Goal: Book appointment/travel/reservation

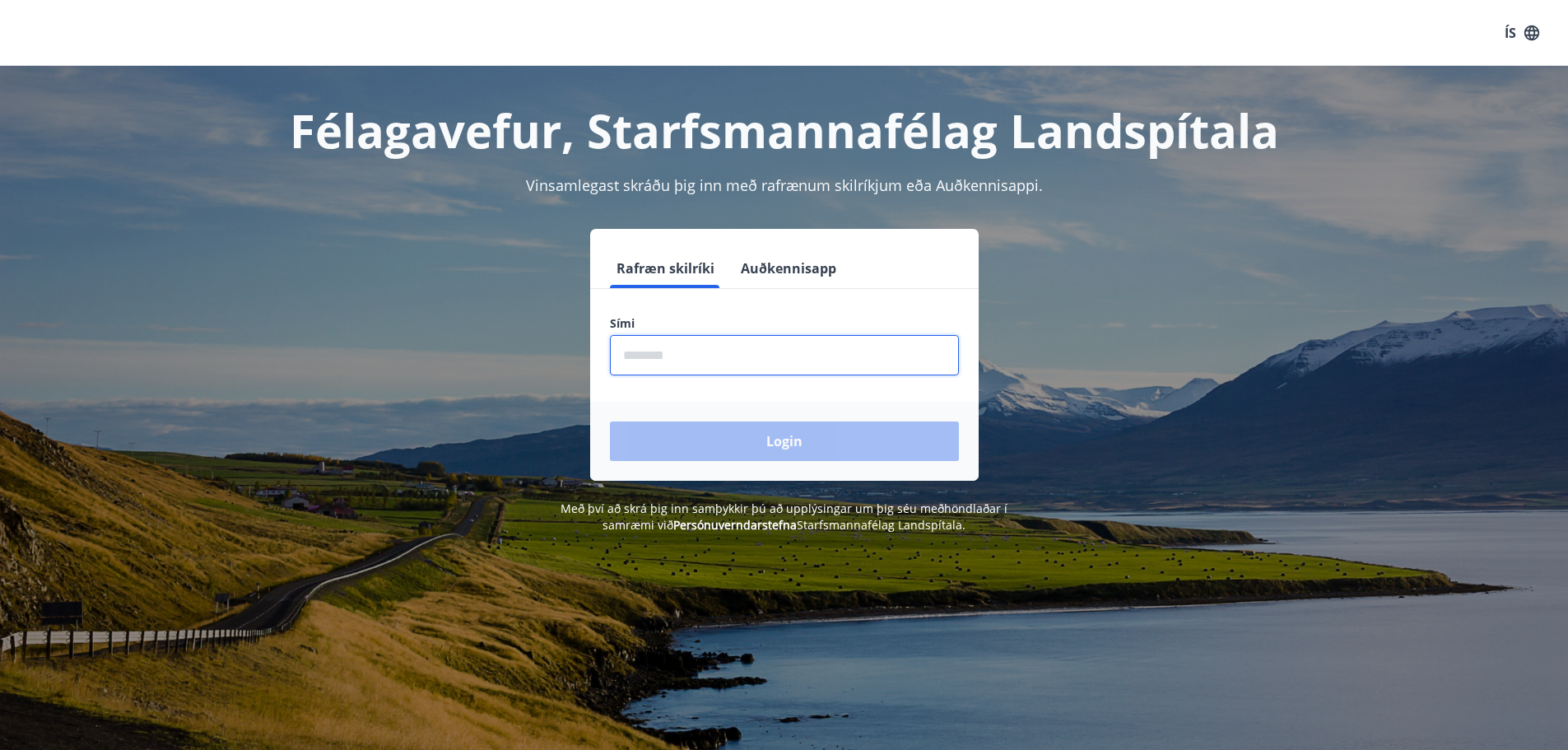
click at [665, 352] on input "phone" at bounding box center [784, 356] width 349 height 41
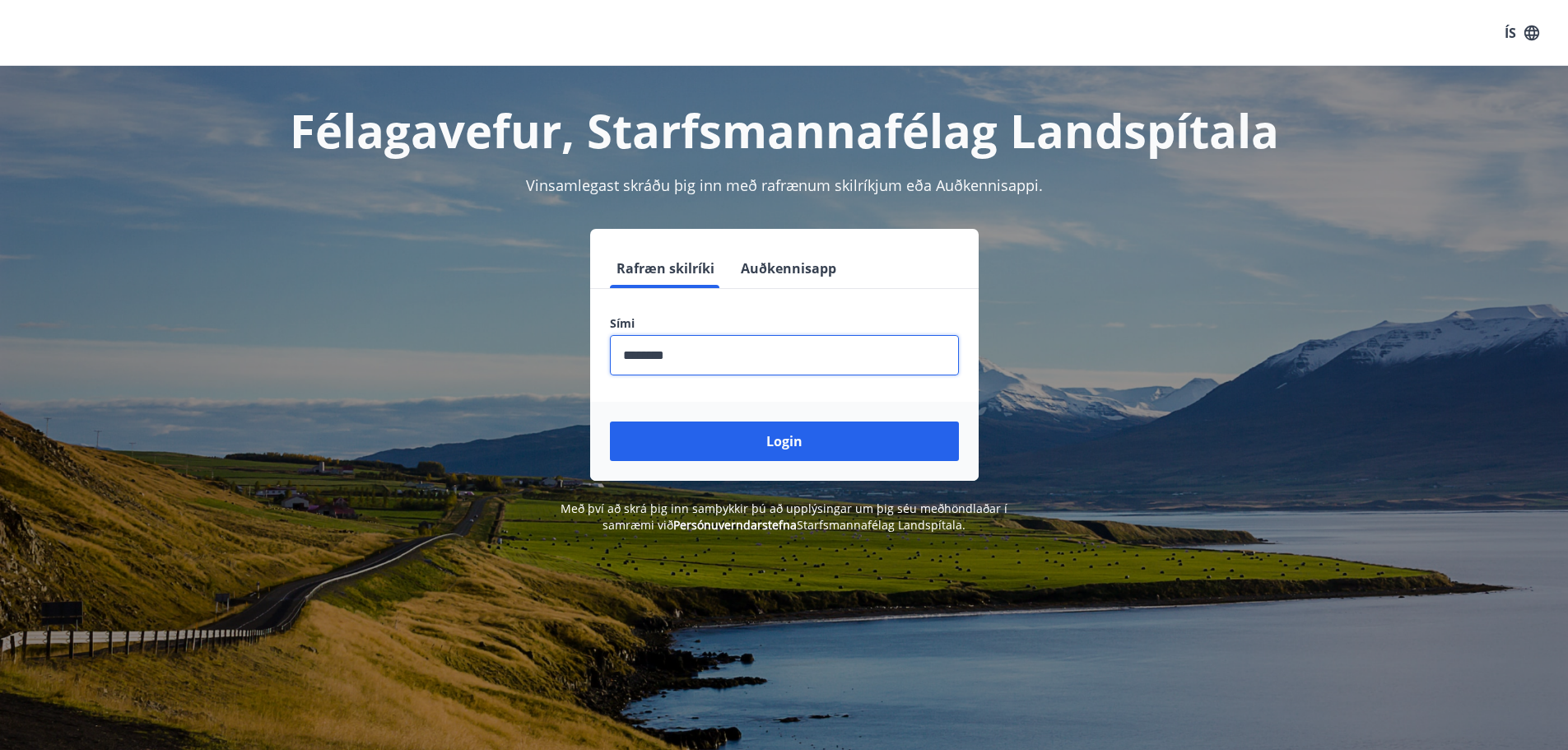
type input "********"
click at [610, 422] on button "Login" at bounding box center [784, 441] width 349 height 40
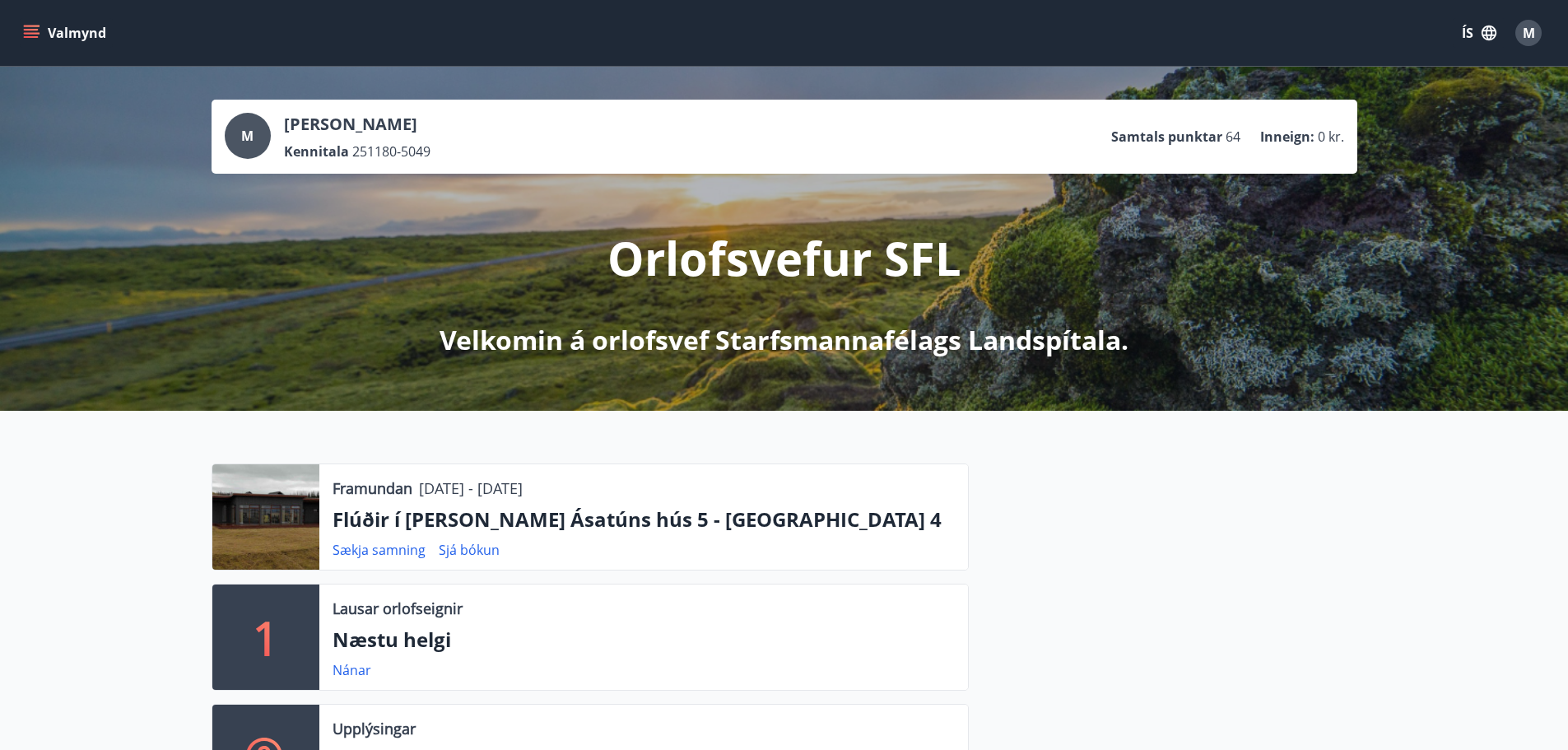
click at [30, 33] on icon "menu" at bounding box center [33, 33] width 18 height 2
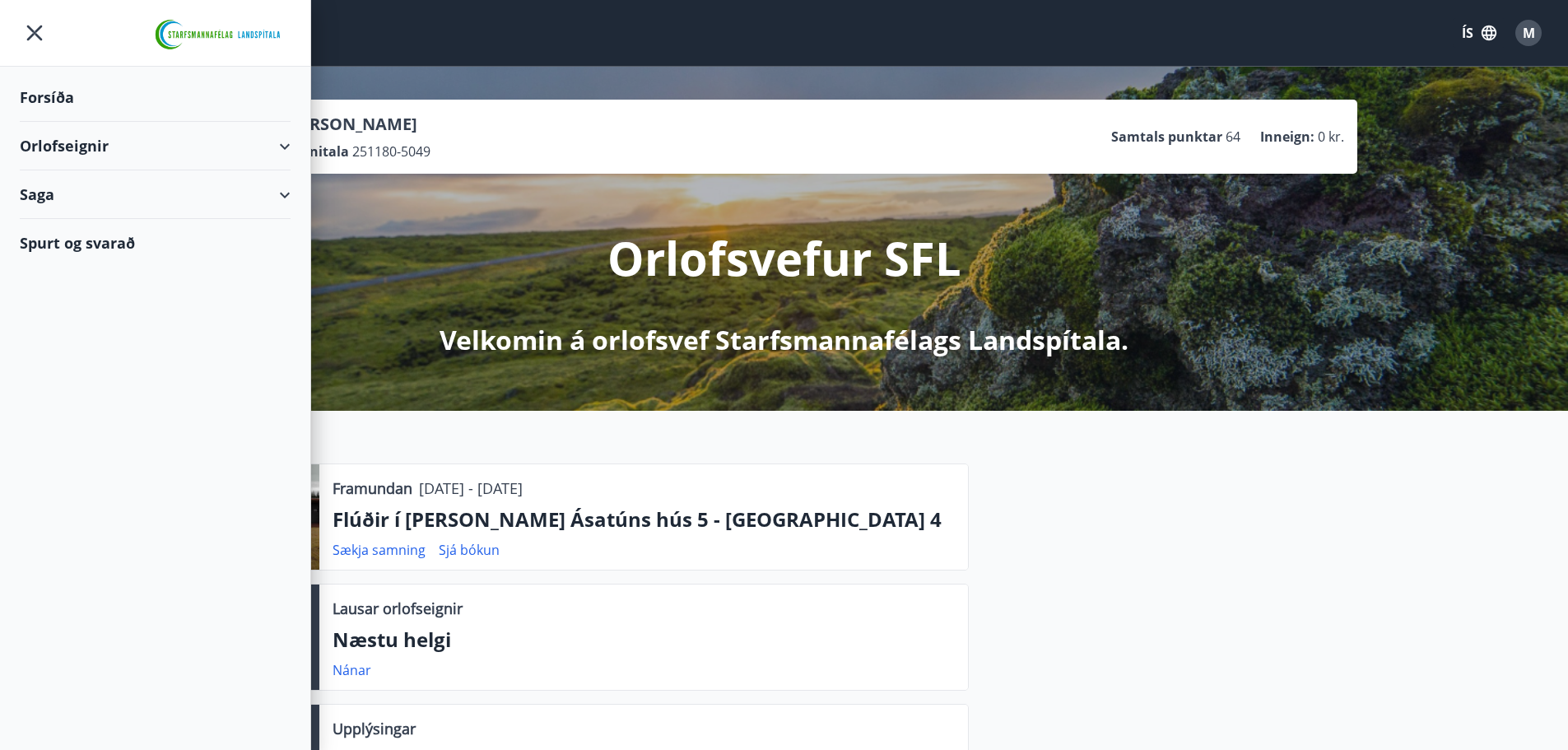
click at [83, 139] on div "Orlofseignir" at bounding box center [154, 146] width 271 height 49
click at [84, 186] on div "Framboð" at bounding box center [155, 188] width 245 height 35
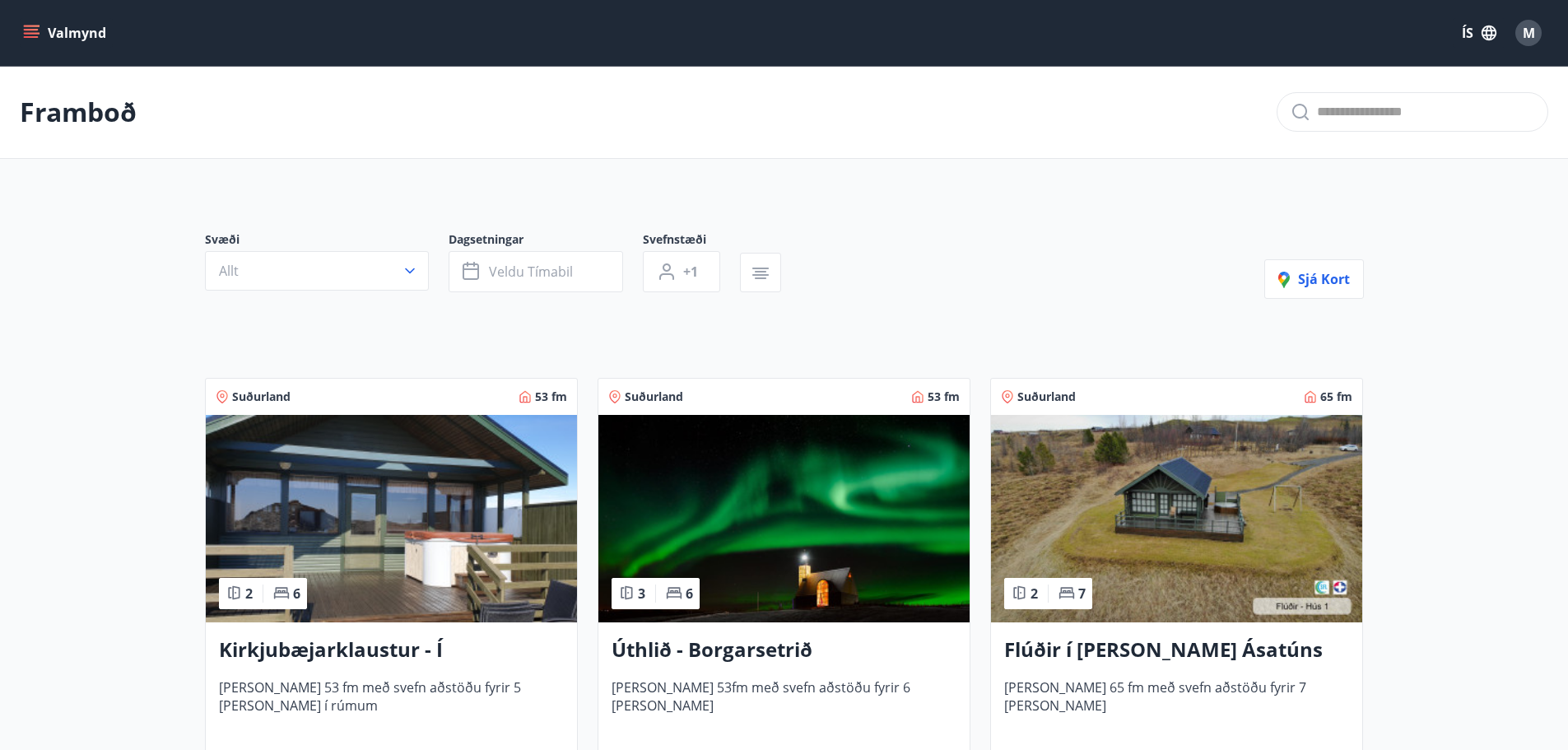
click at [23, 27] on icon "menu" at bounding box center [31, 32] width 17 height 17
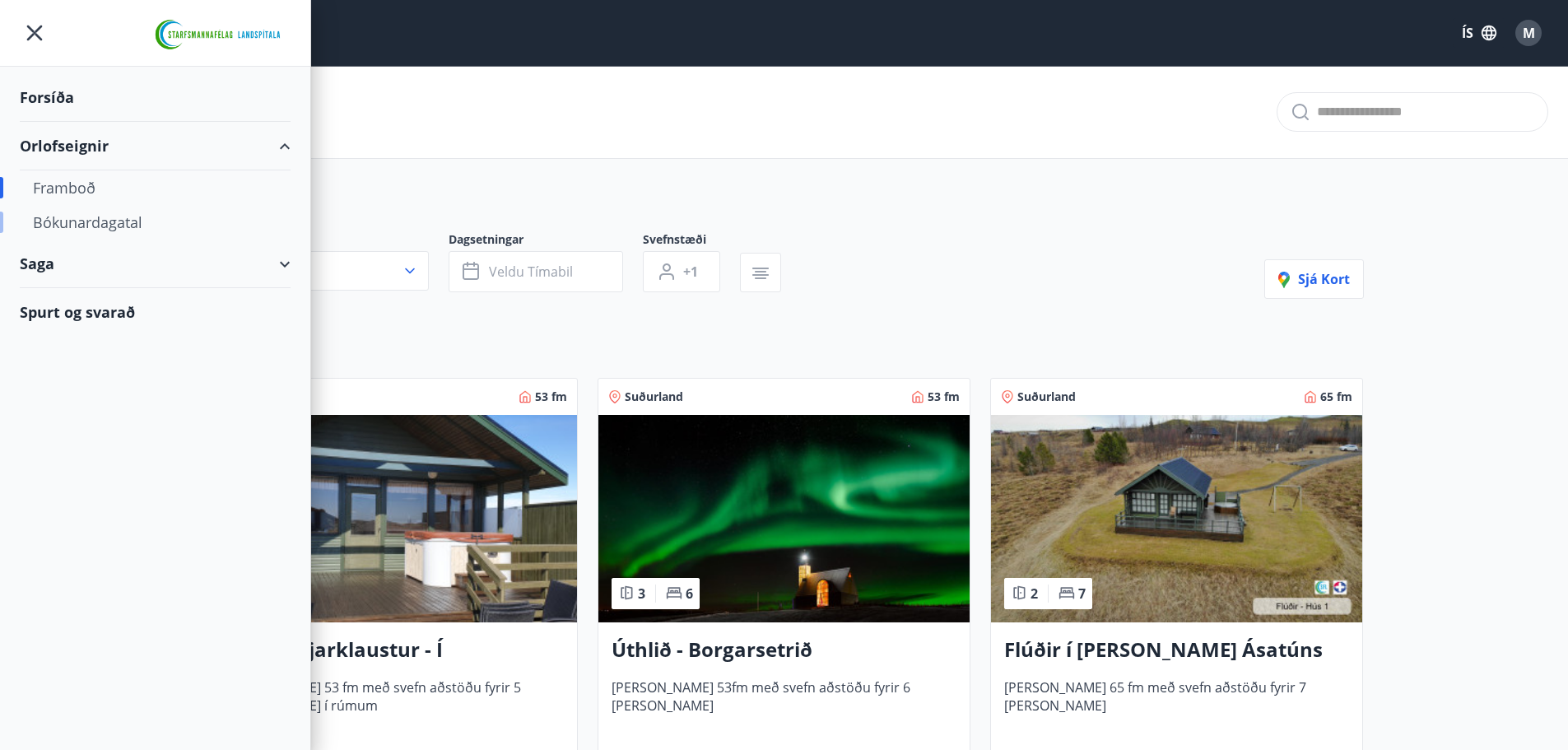
click at [76, 229] on div "Bókunardagatal" at bounding box center [155, 222] width 245 height 35
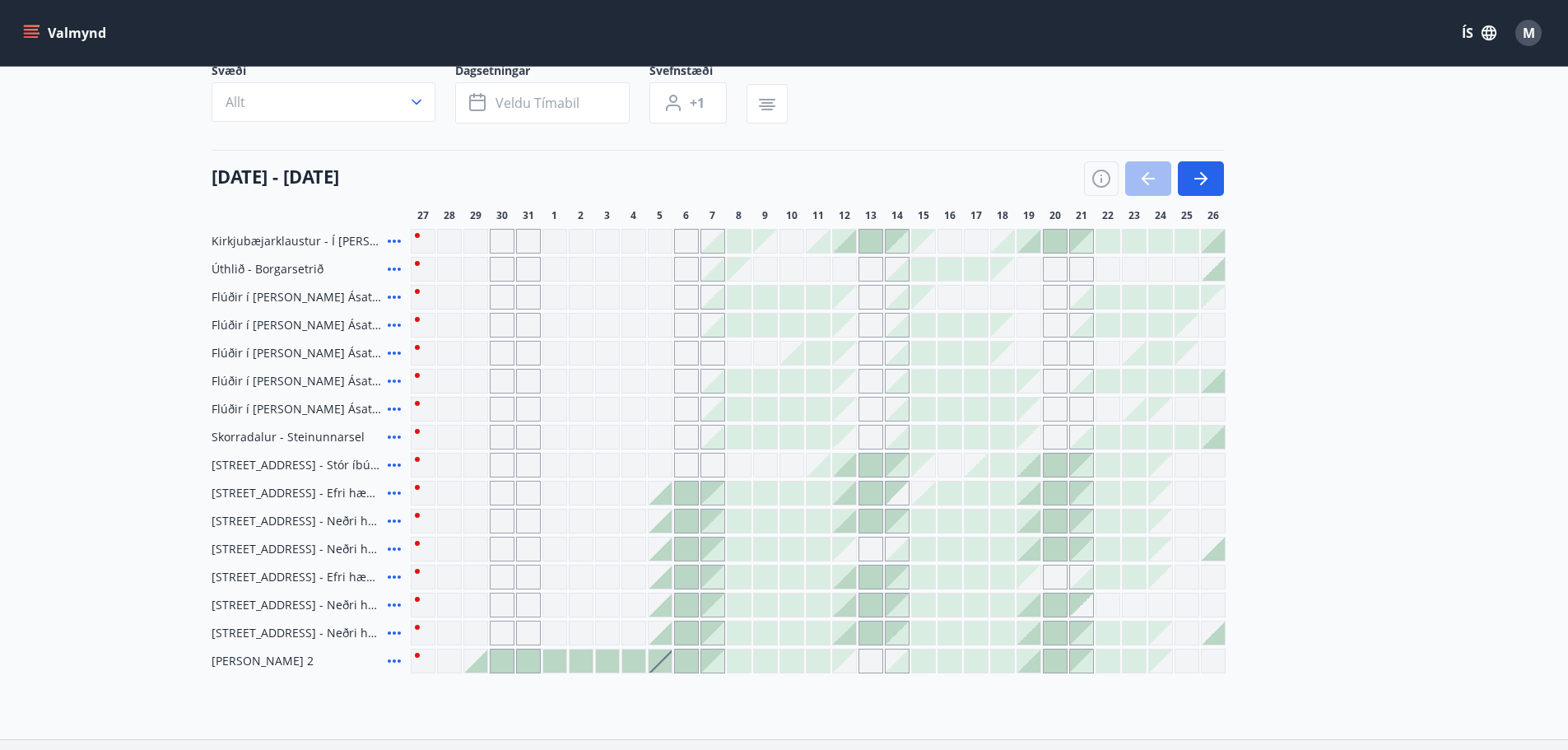
scroll to position [164, 0]
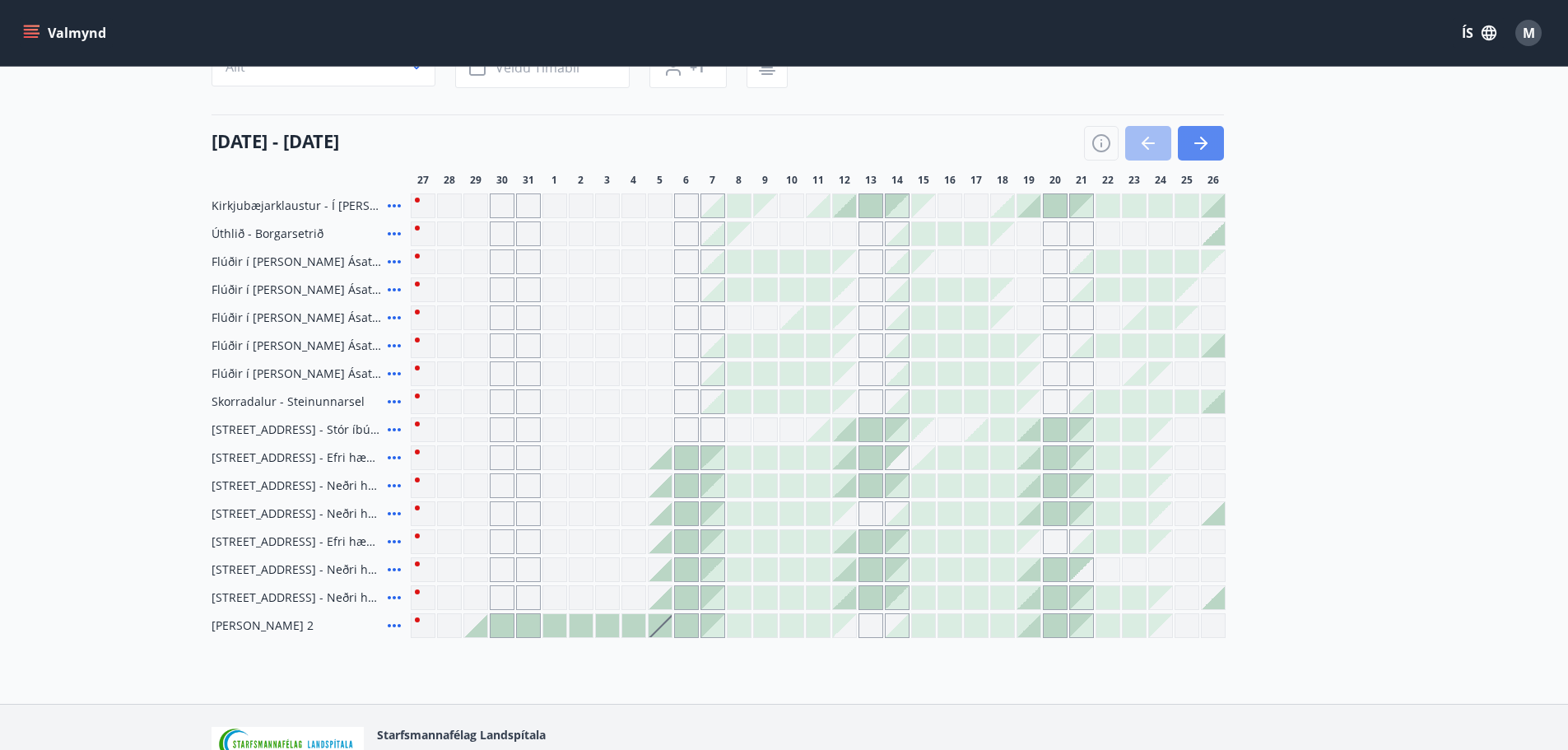
click at [1206, 145] on icon "button" at bounding box center [1201, 143] width 19 height 19
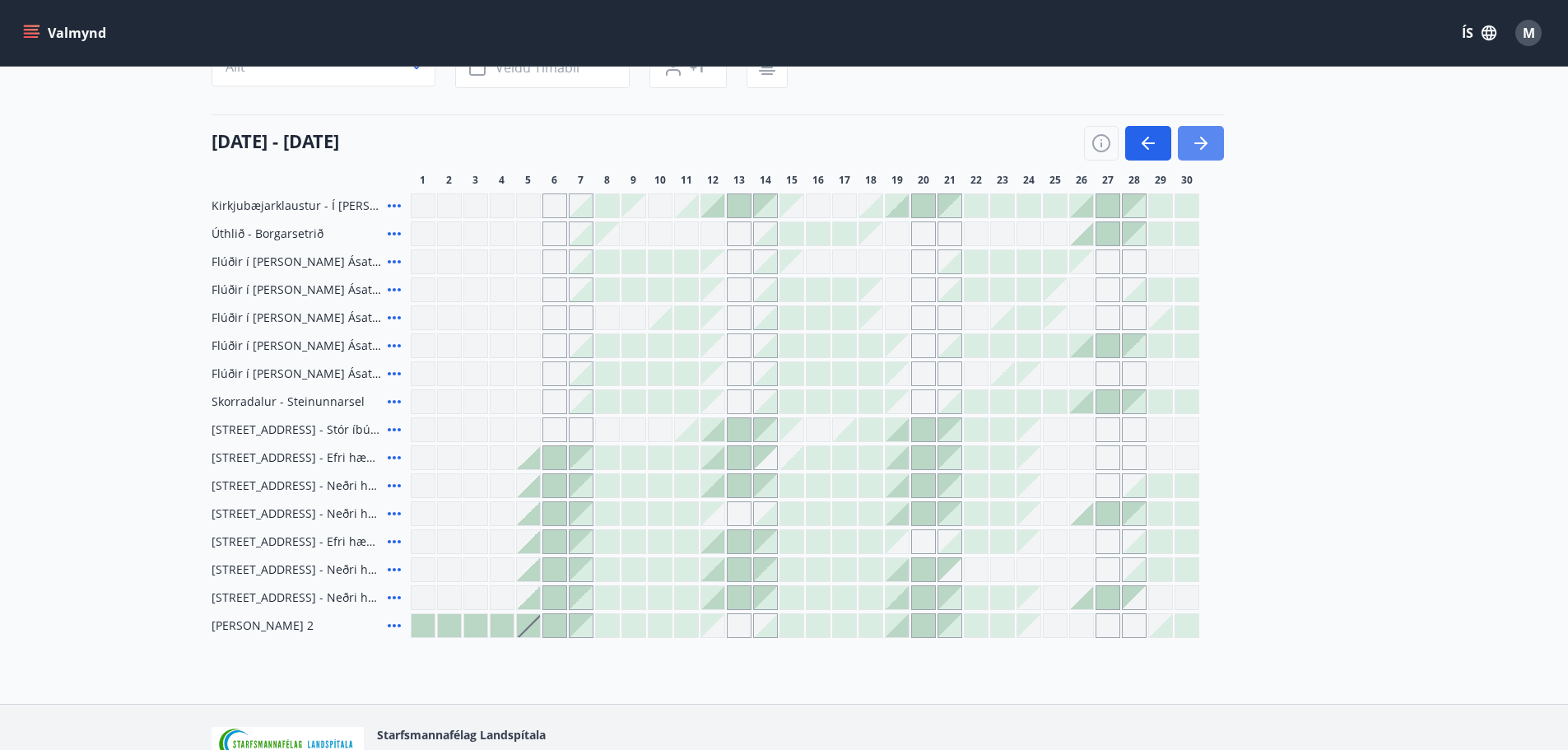
click at [1204, 145] on icon "button" at bounding box center [1201, 143] width 19 height 19
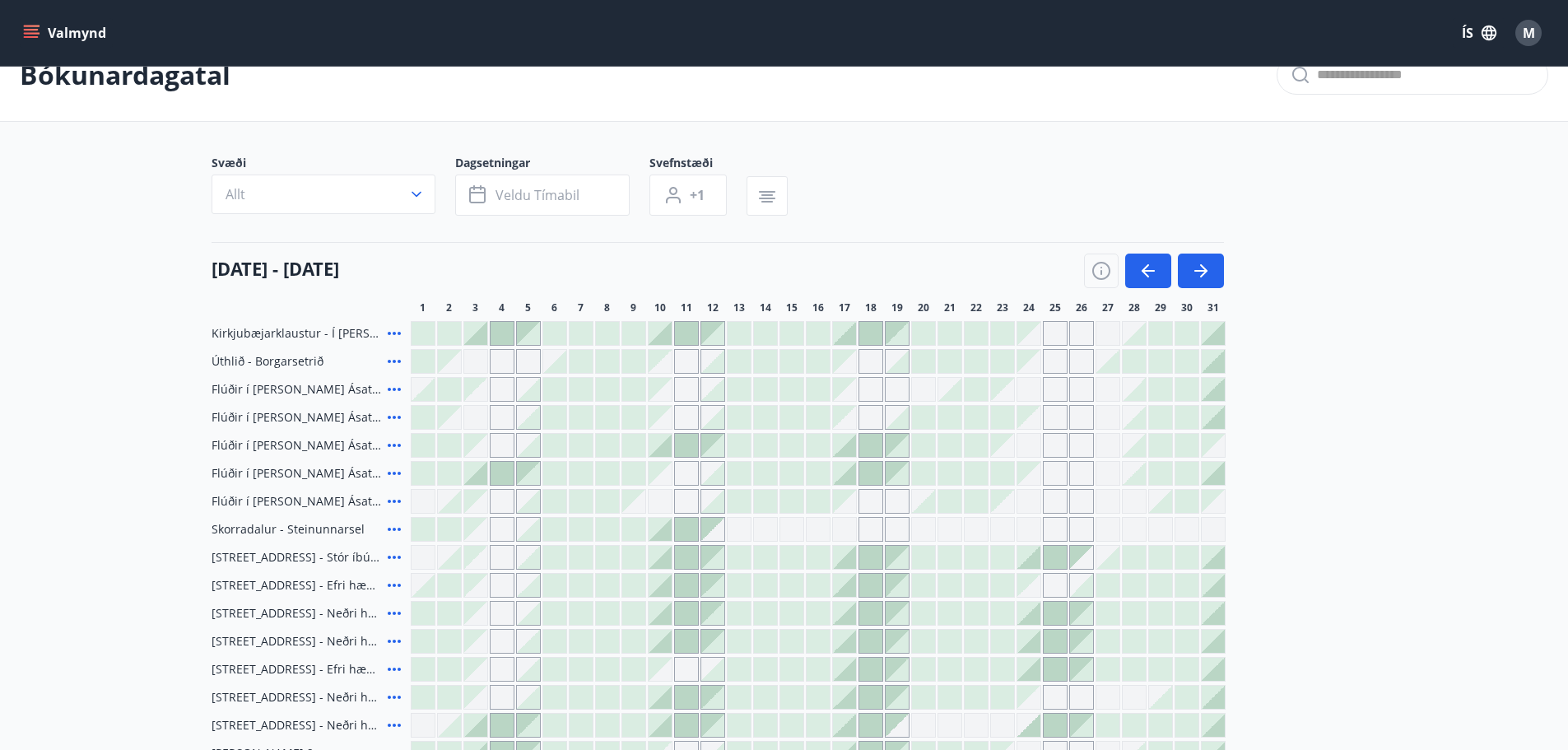
scroll to position [0, 0]
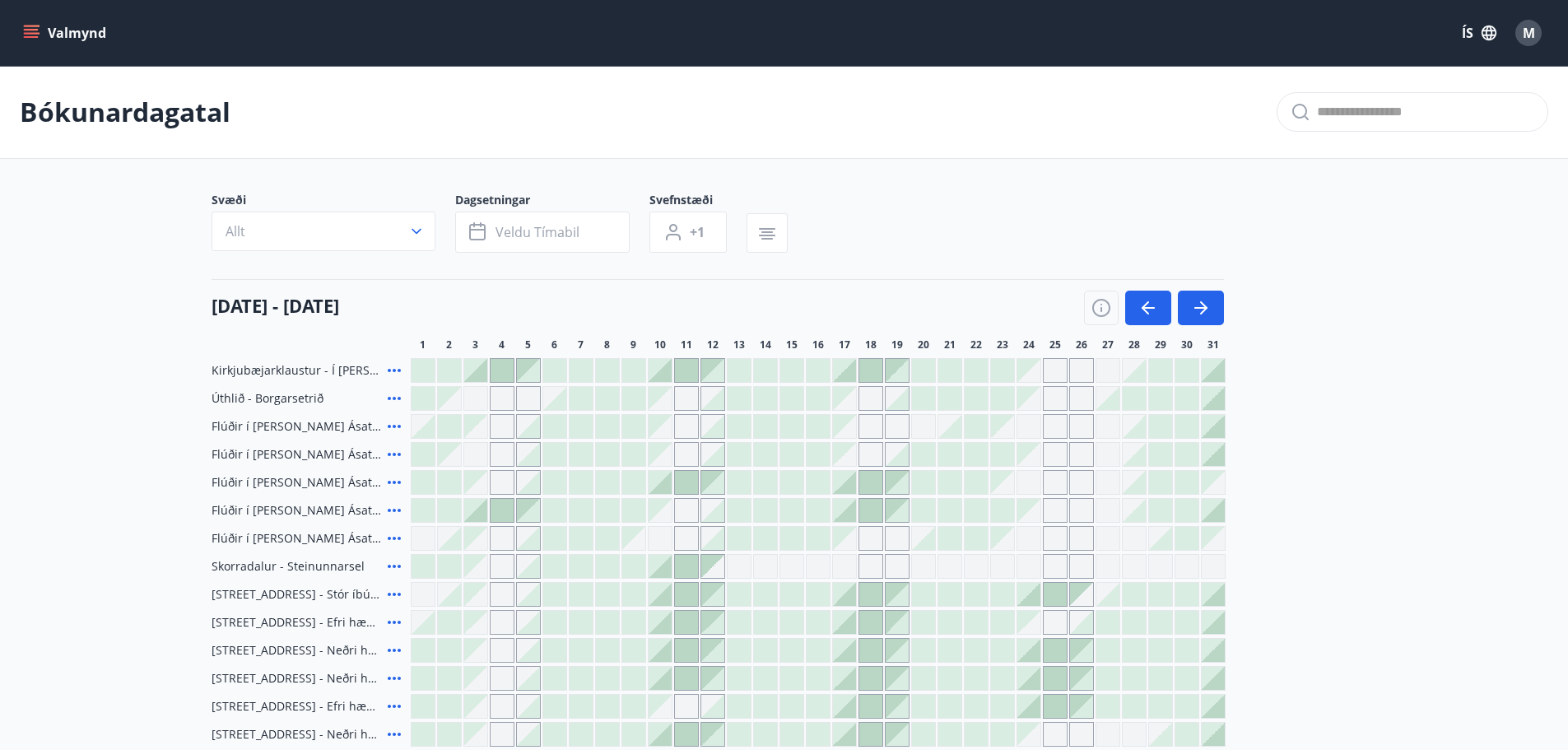
click at [1519, 33] on div "M" at bounding box center [1528, 32] width 26 height 26
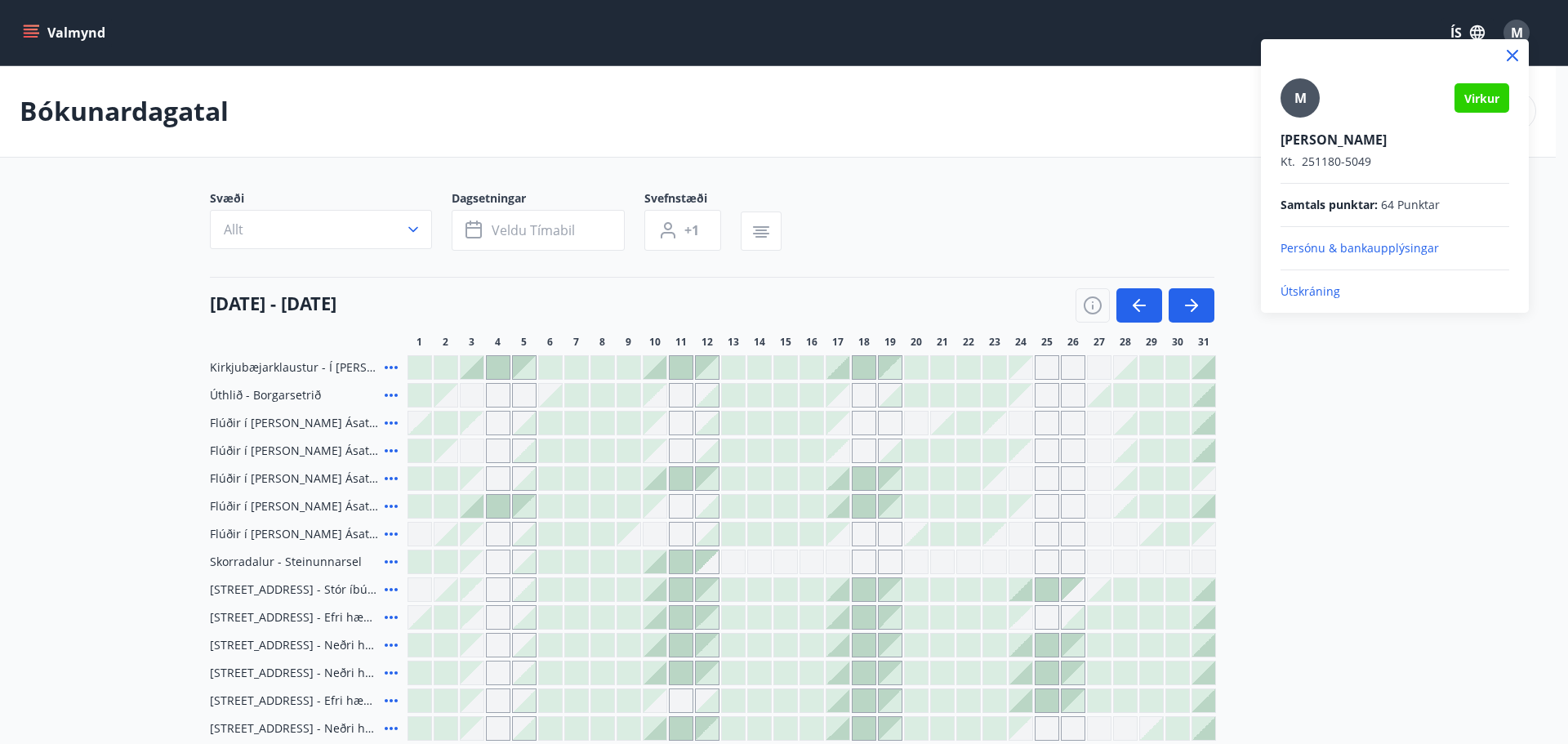
click at [1318, 248] on p "Persónu & bankaupplýsingar" at bounding box center [1395, 248] width 228 height 16
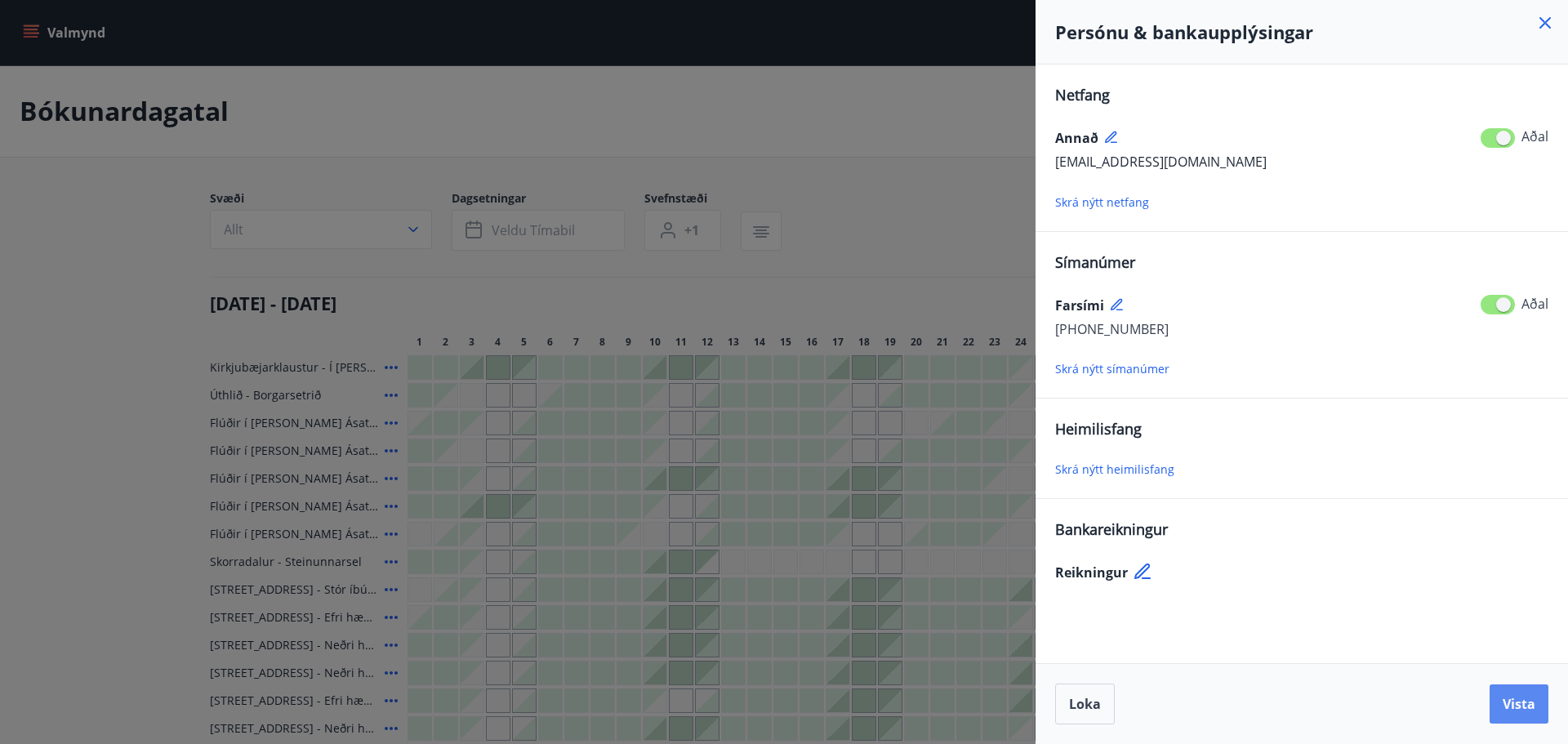
click at [1516, 697] on span "Vista" at bounding box center [1519, 704] width 33 height 18
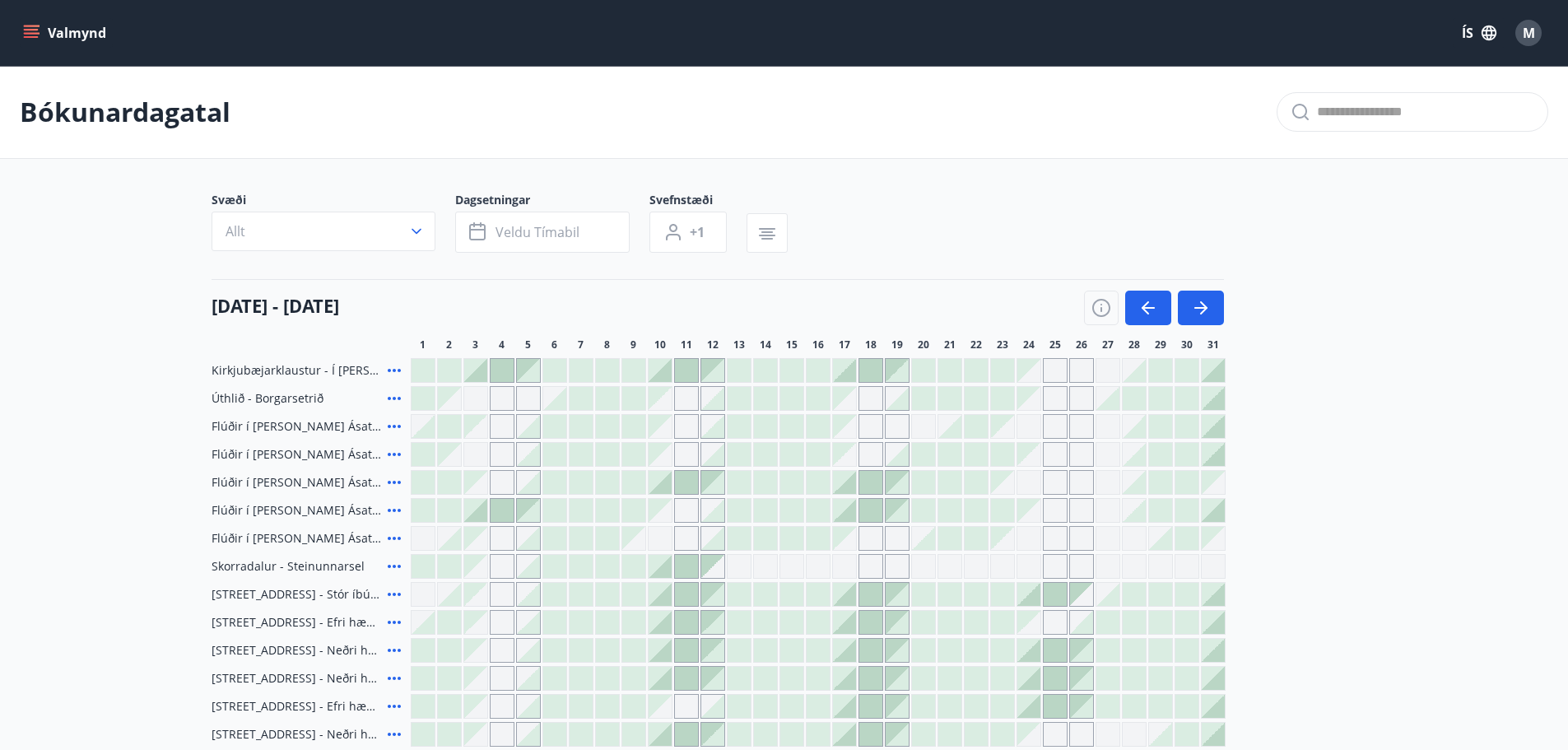
click at [30, 24] on icon "menu" at bounding box center [31, 32] width 17 height 17
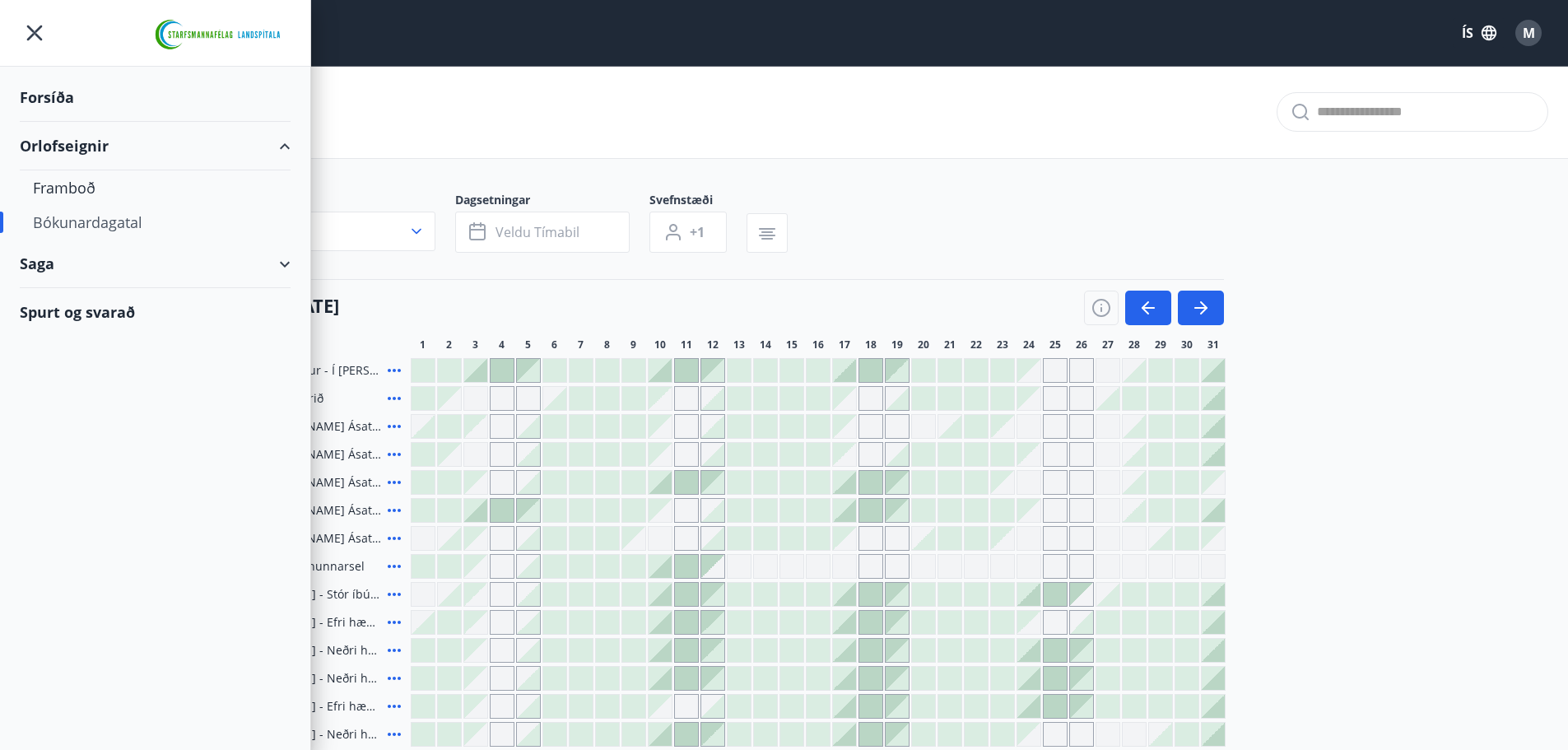
click at [903, 255] on div "Svæði Allt Dagsetningar Veldu tímabil Svefnstæði +1" at bounding box center [784, 224] width 1145 height 67
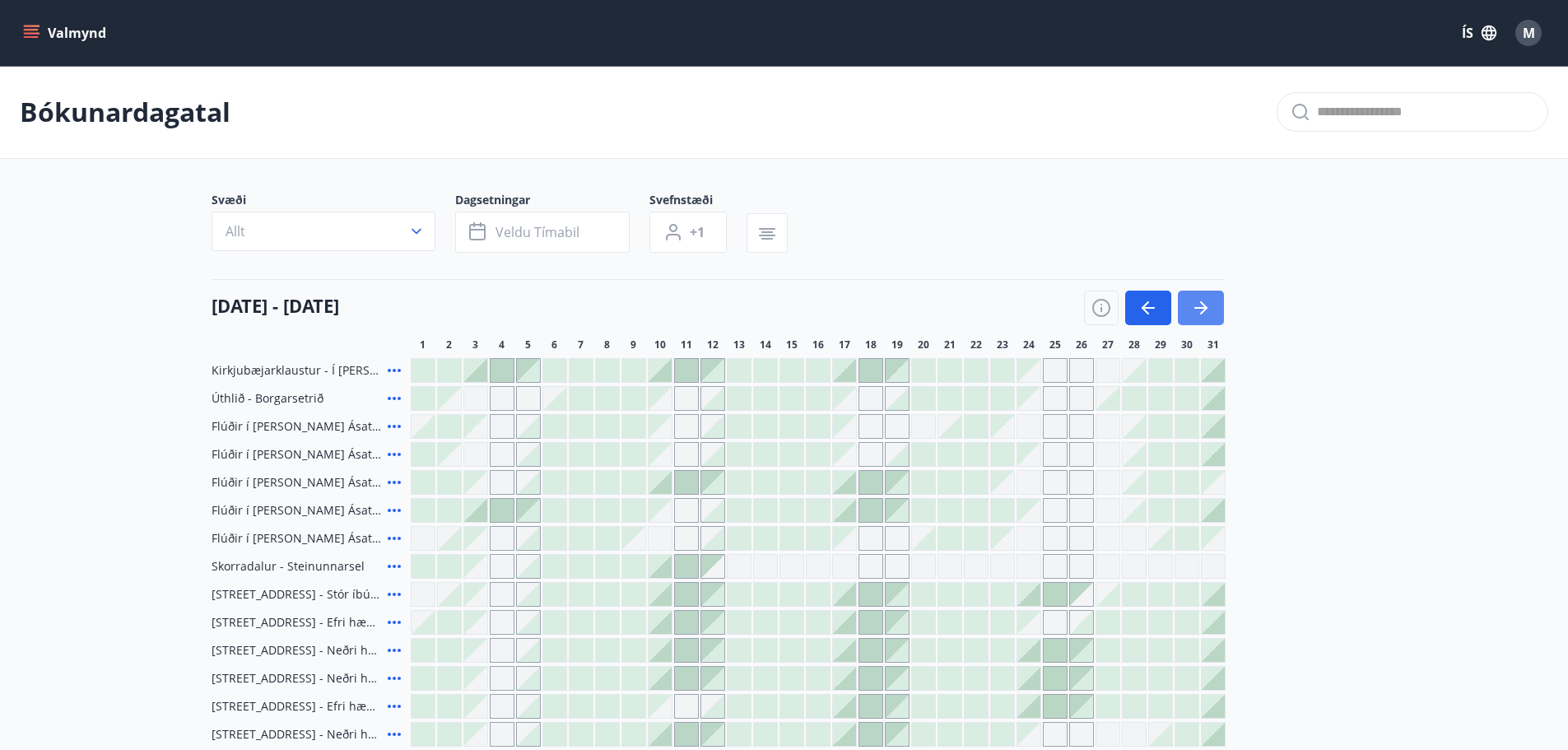
click at [1185, 310] on button "button" at bounding box center [1201, 308] width 46 height 35
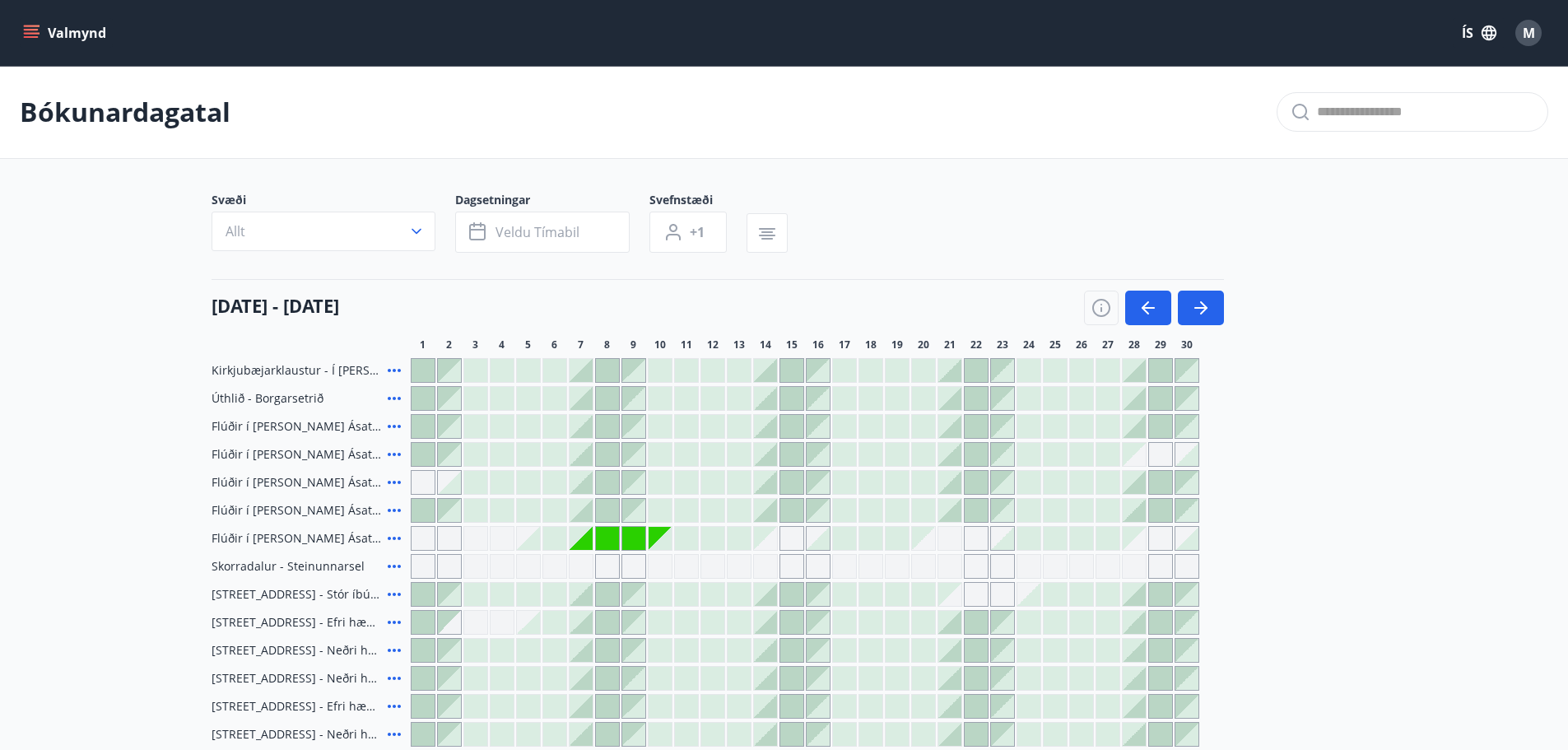
scroll to position [83, 0]
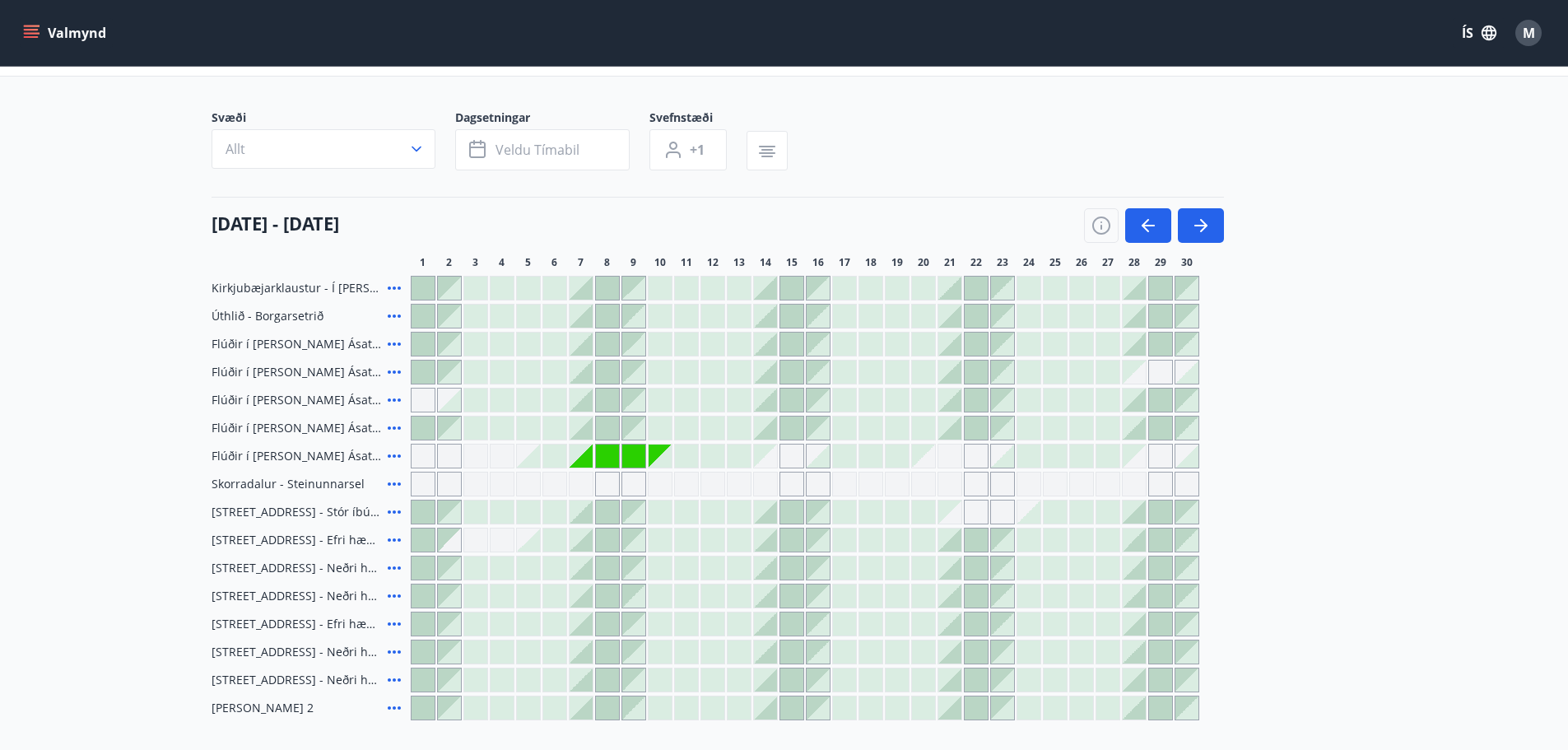
click at [1178, 208] on button "button" at bounding box center [1201, 225] width 46 height 35
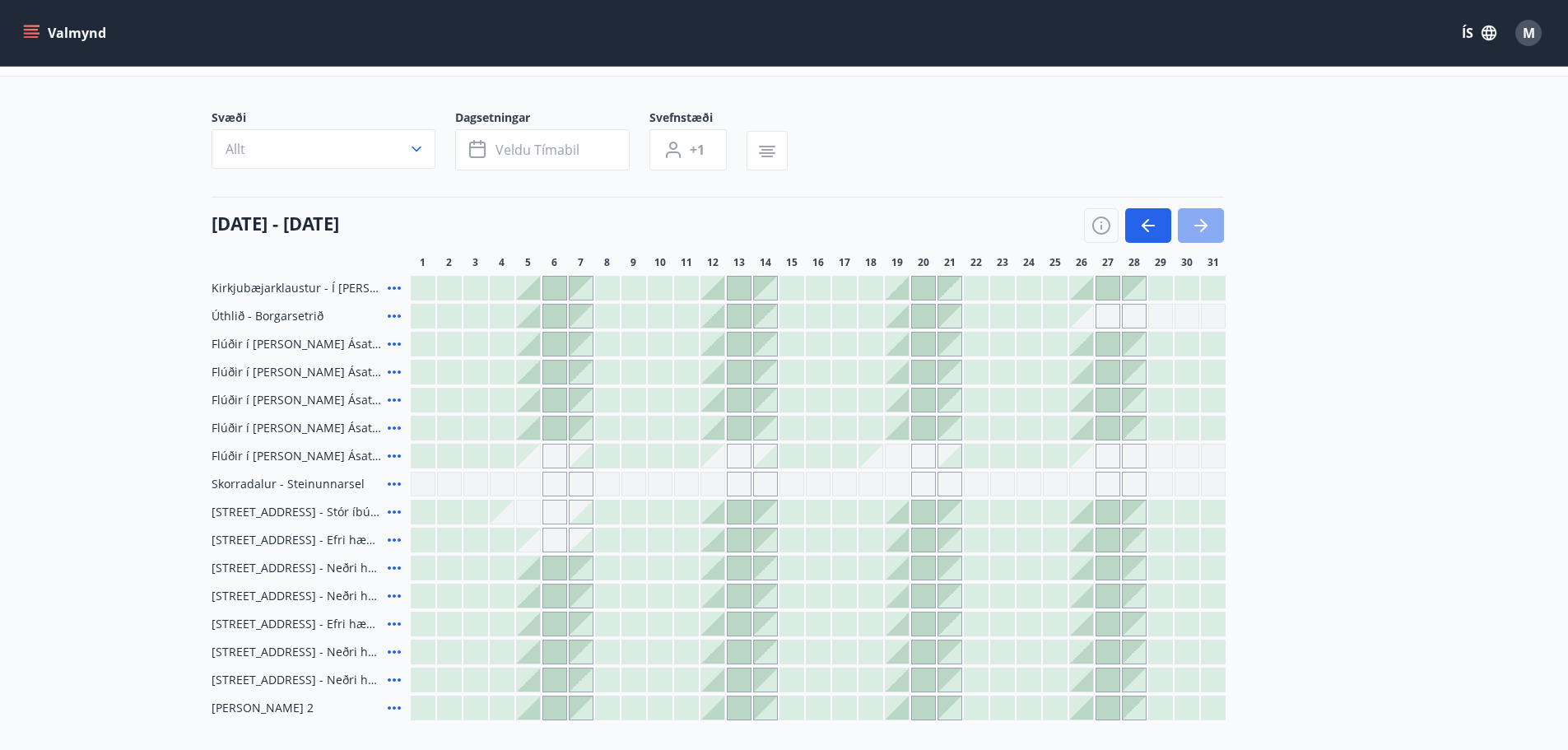
click at [1192, 226] on icon "button" at bounding box center [1201, 225] width 19 height 19
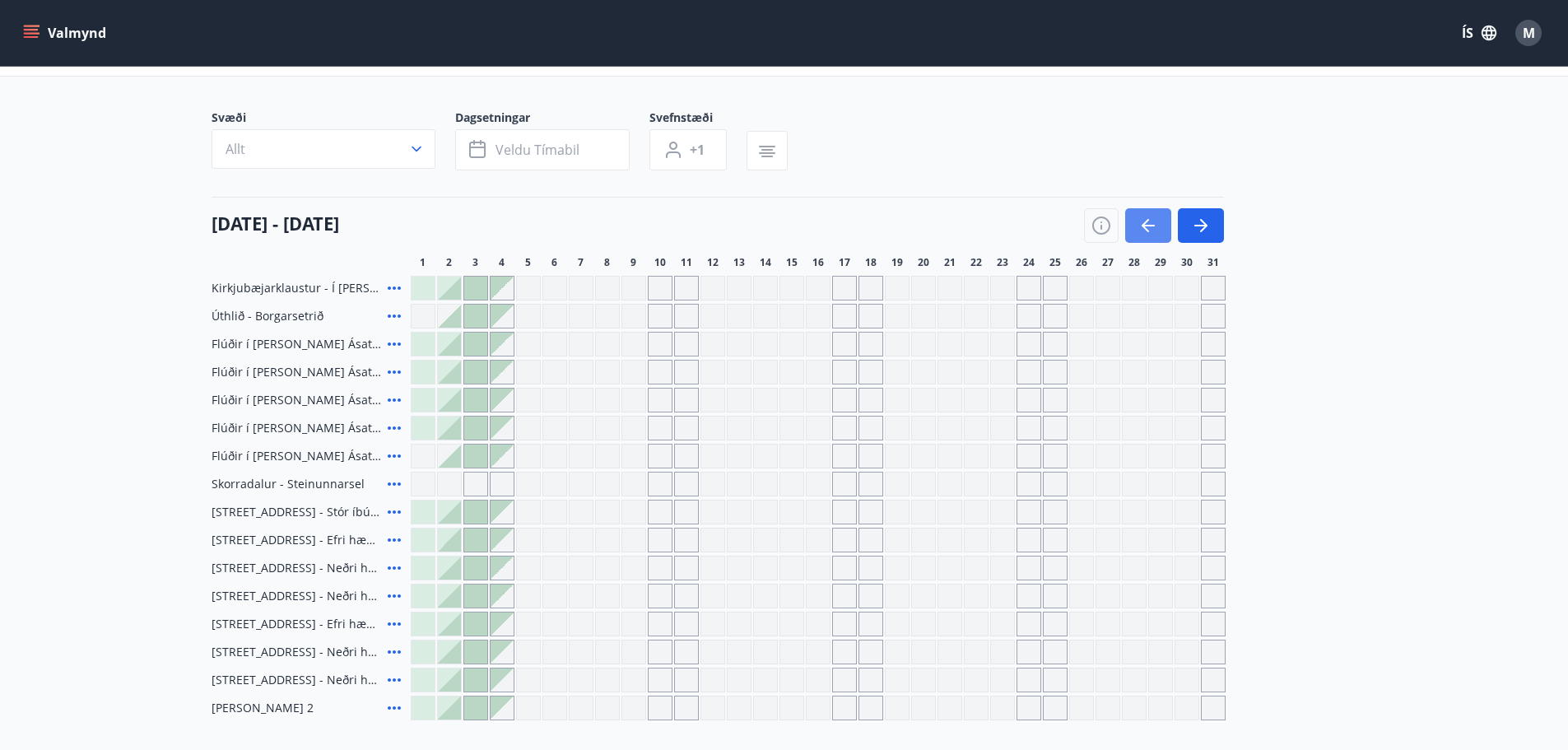
click at [1149, 229] on icon "button" at bounding box center [1148, 225] width 19 height 19
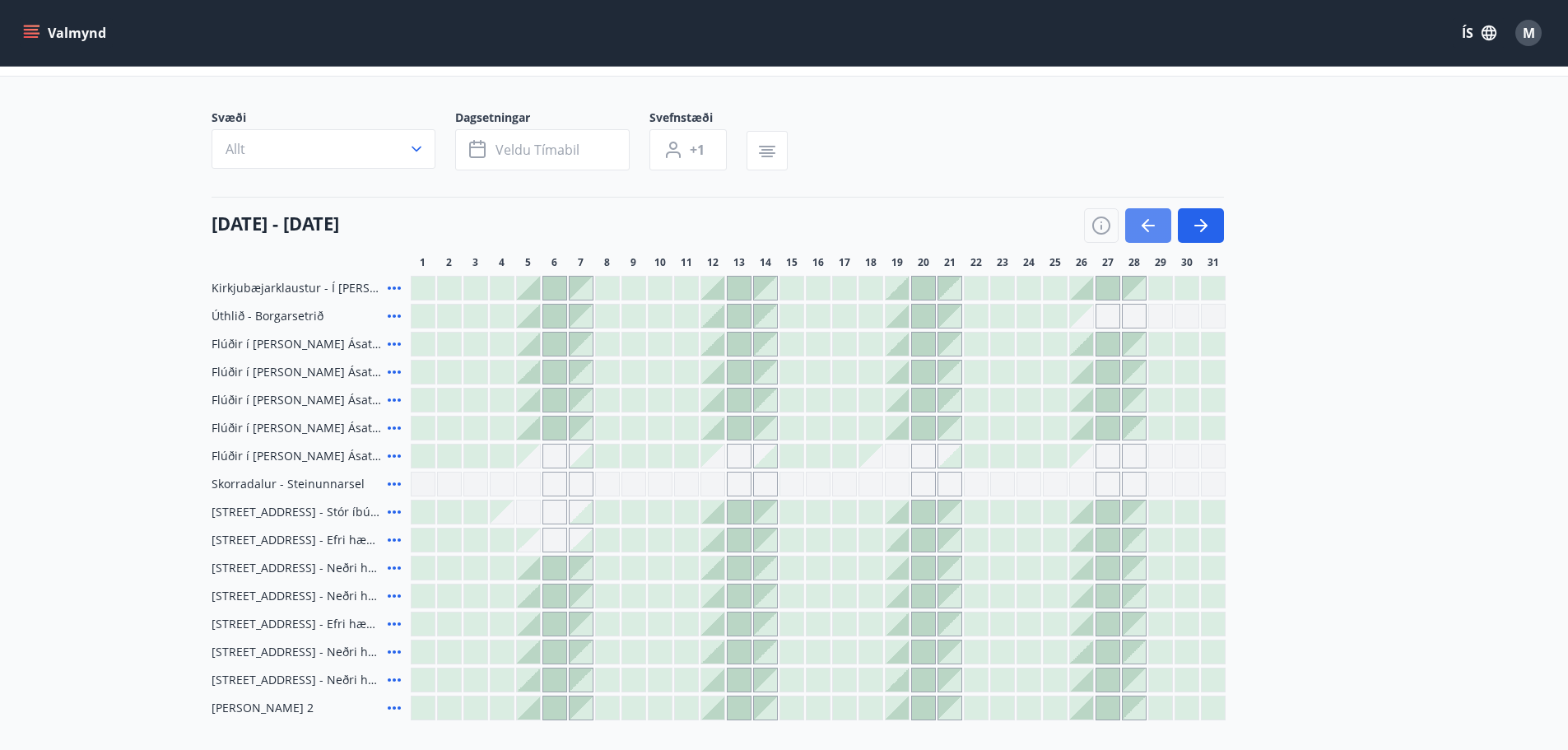
click at [1149, 229] on icon "button" at bounding box center [1148, 225] width 19 height 19
